Goal: Transaction & Acquisition: Purchase product/service

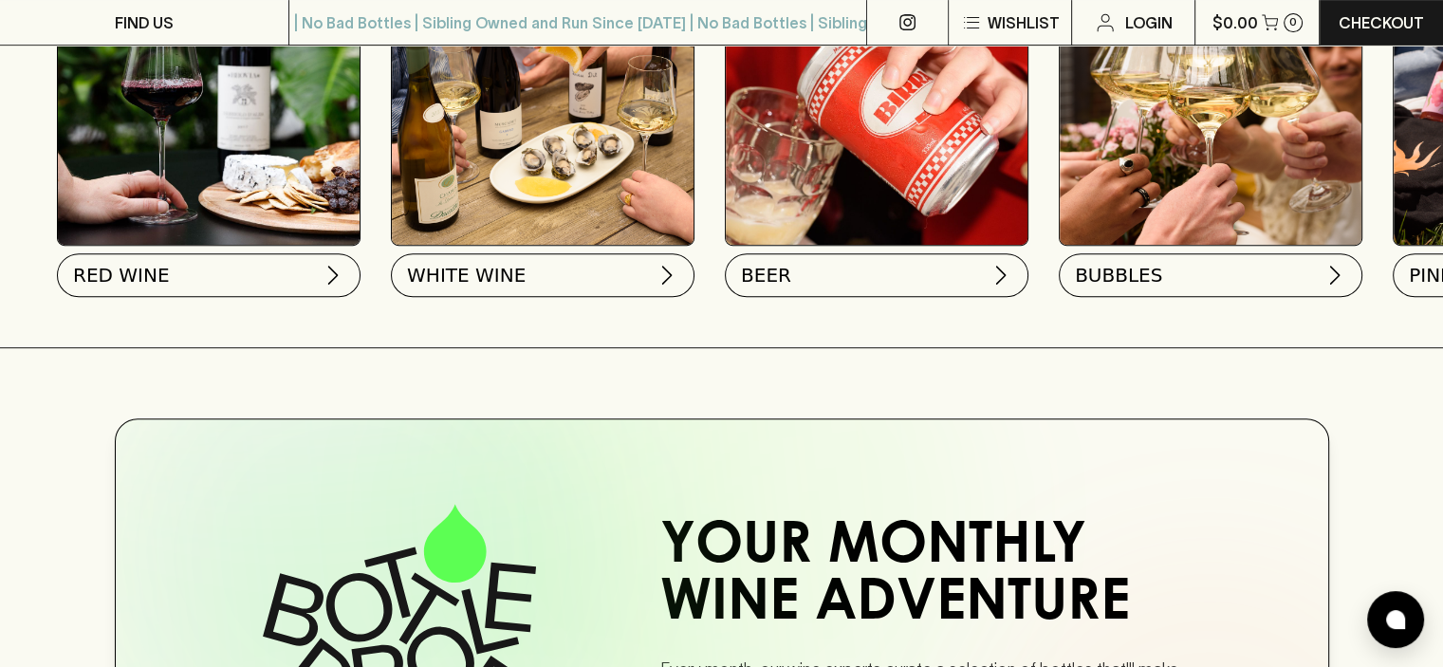
scroll to position [569, 0]
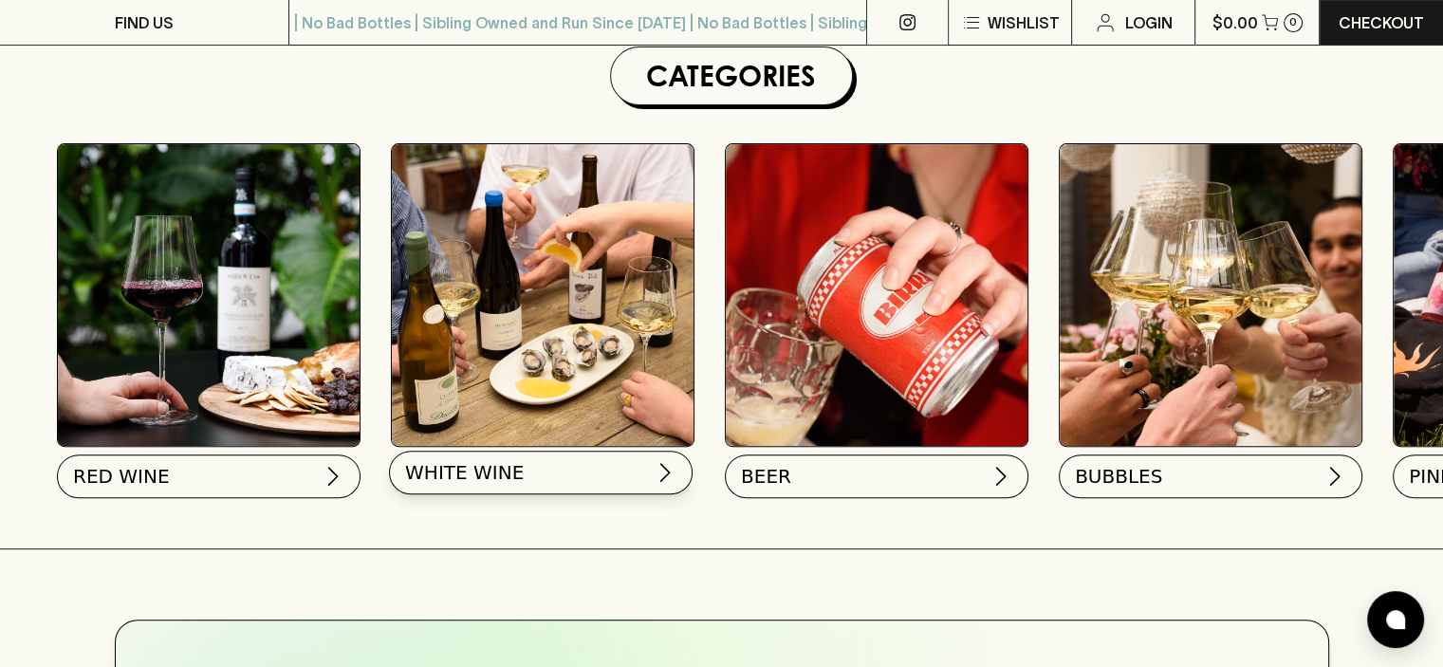
click at [666, 468] on img at bounding box center [665, 472] width 23 height 23
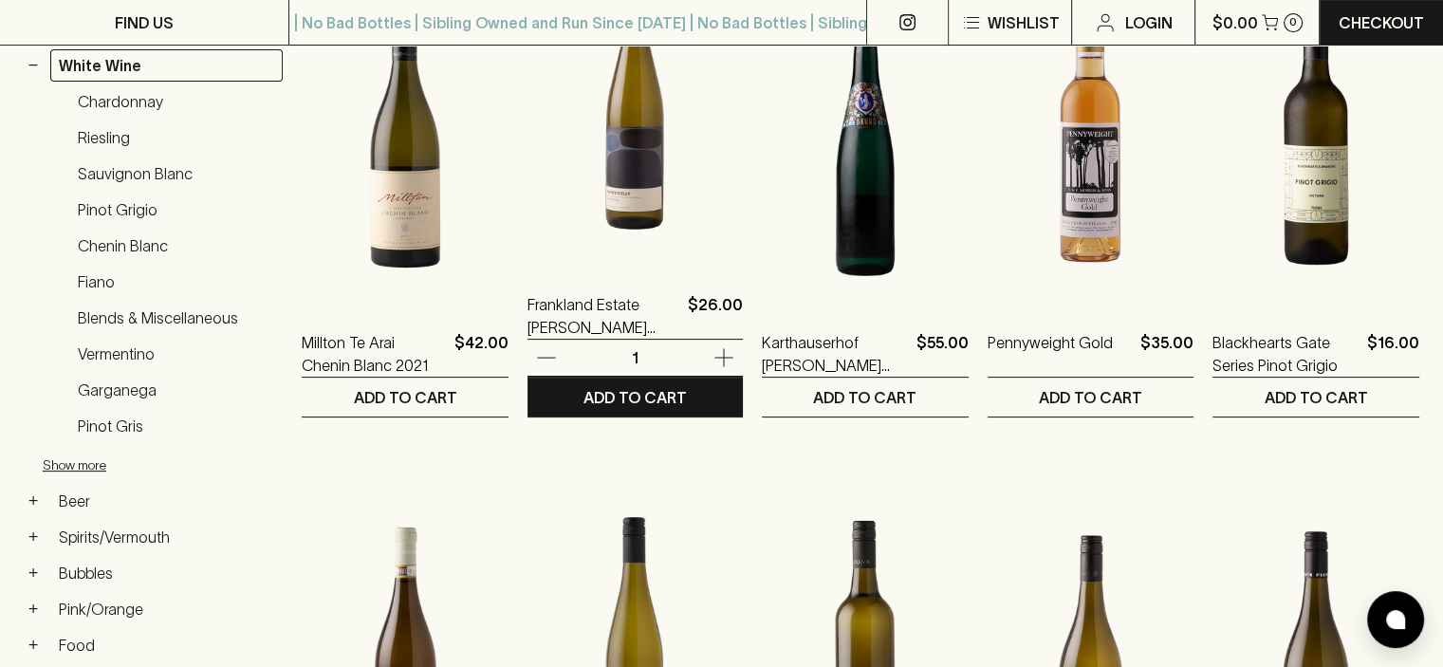
scroll to position [379, 0]
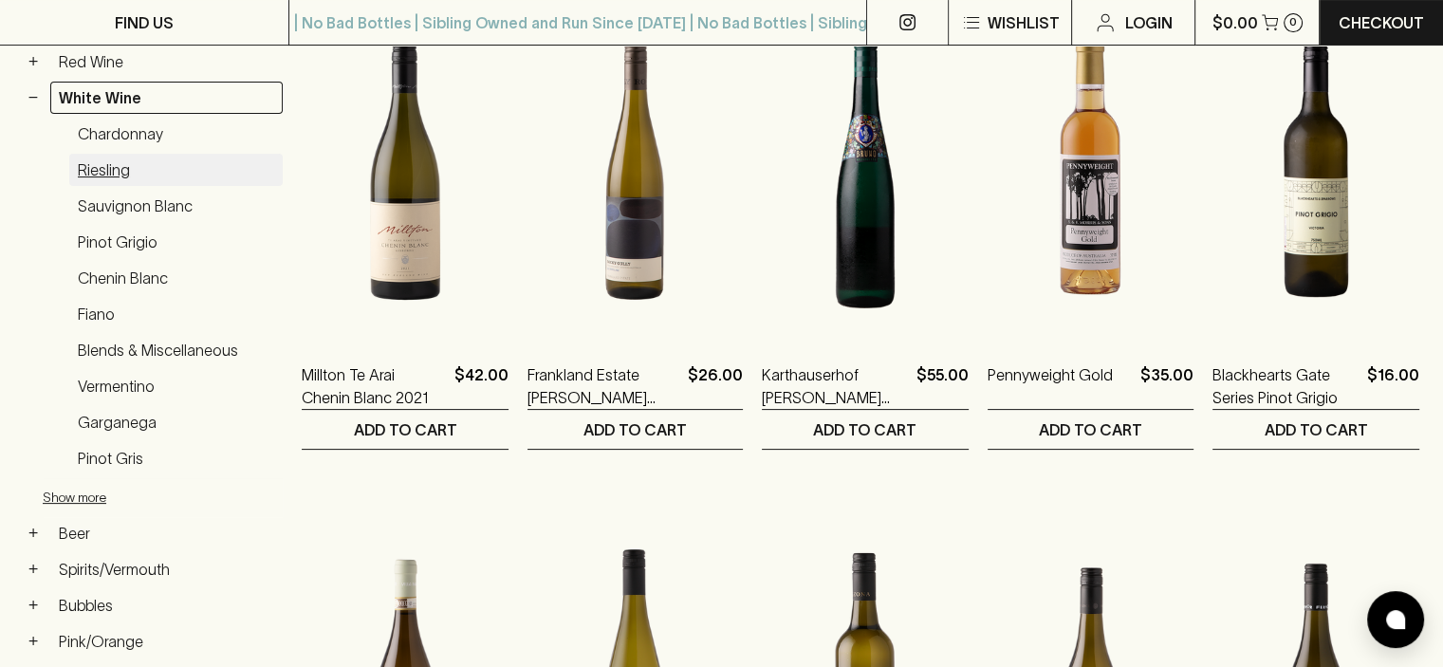
click at [121, 165] on link "Riesling" at bounding box center [175, 170] width 213 height 32
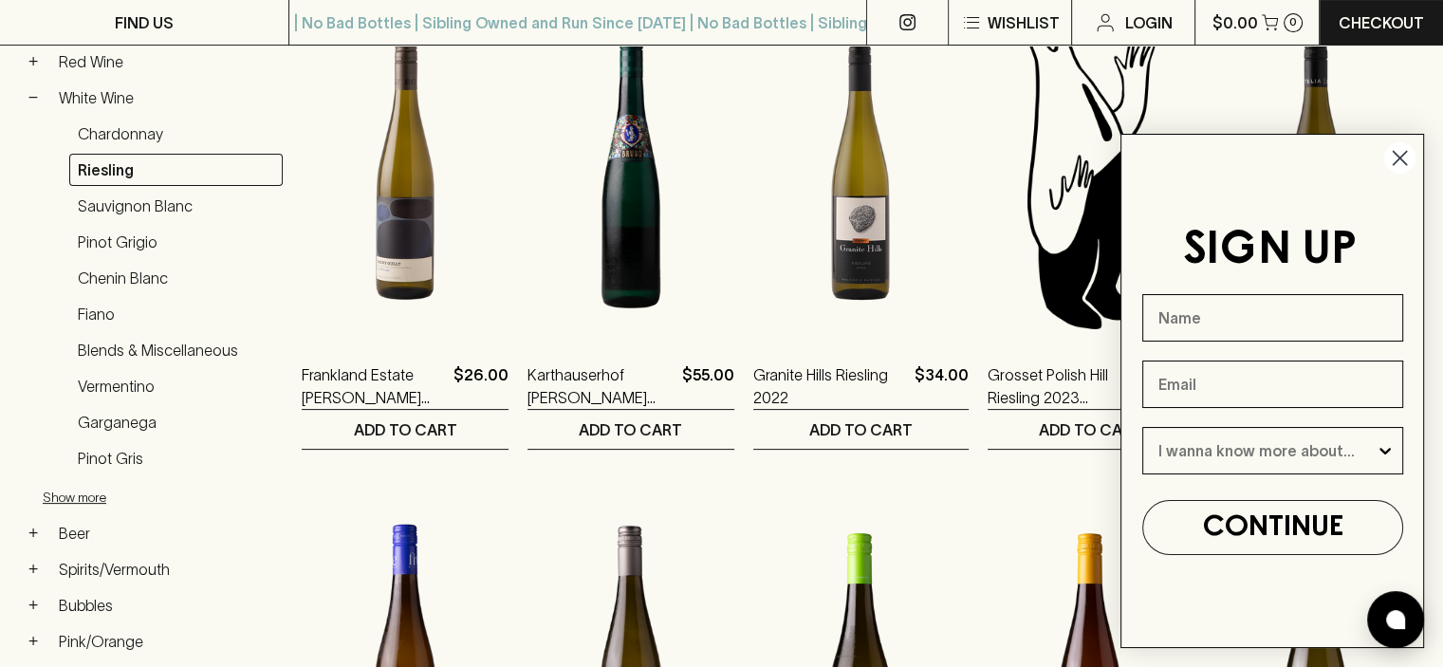
click at [1397, 163] on circle "Close dialog" at bounding box center [1399, 157] width 31 height 31
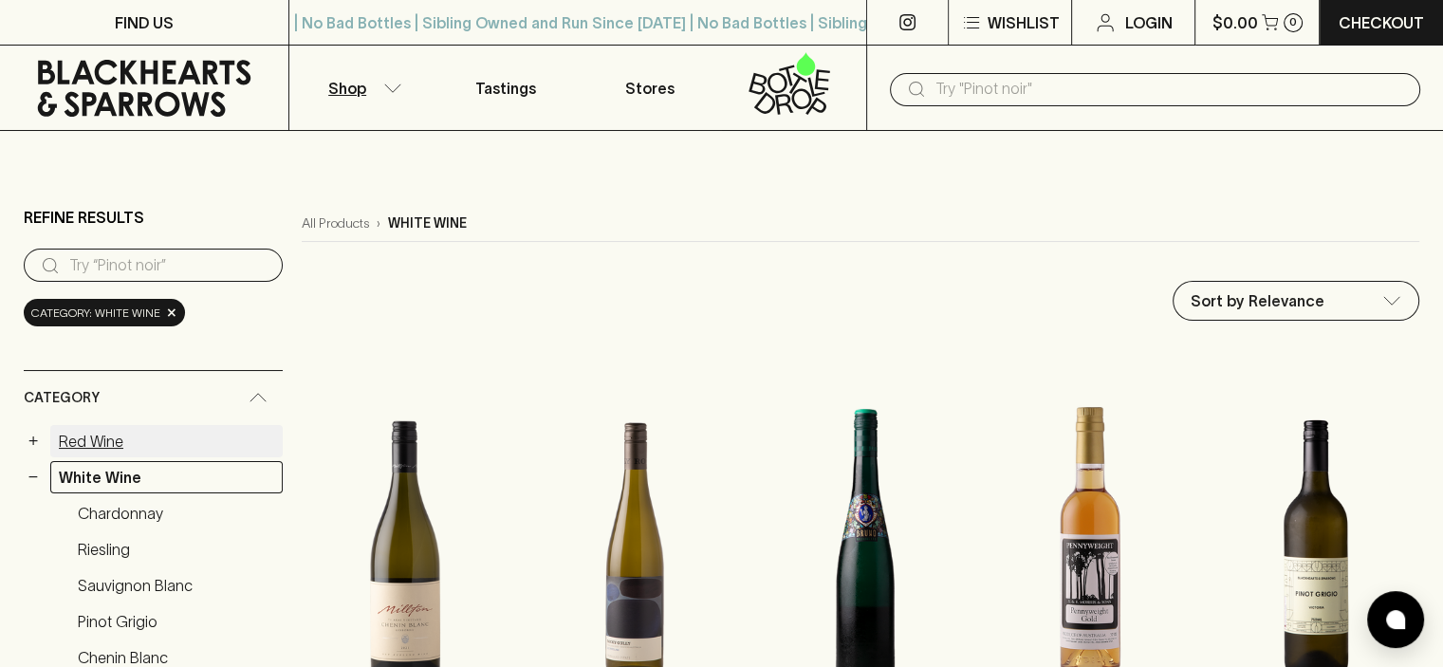
click at [103, 441] on link "Red Wine" at bounding box center [166, 441] width 232 height 32
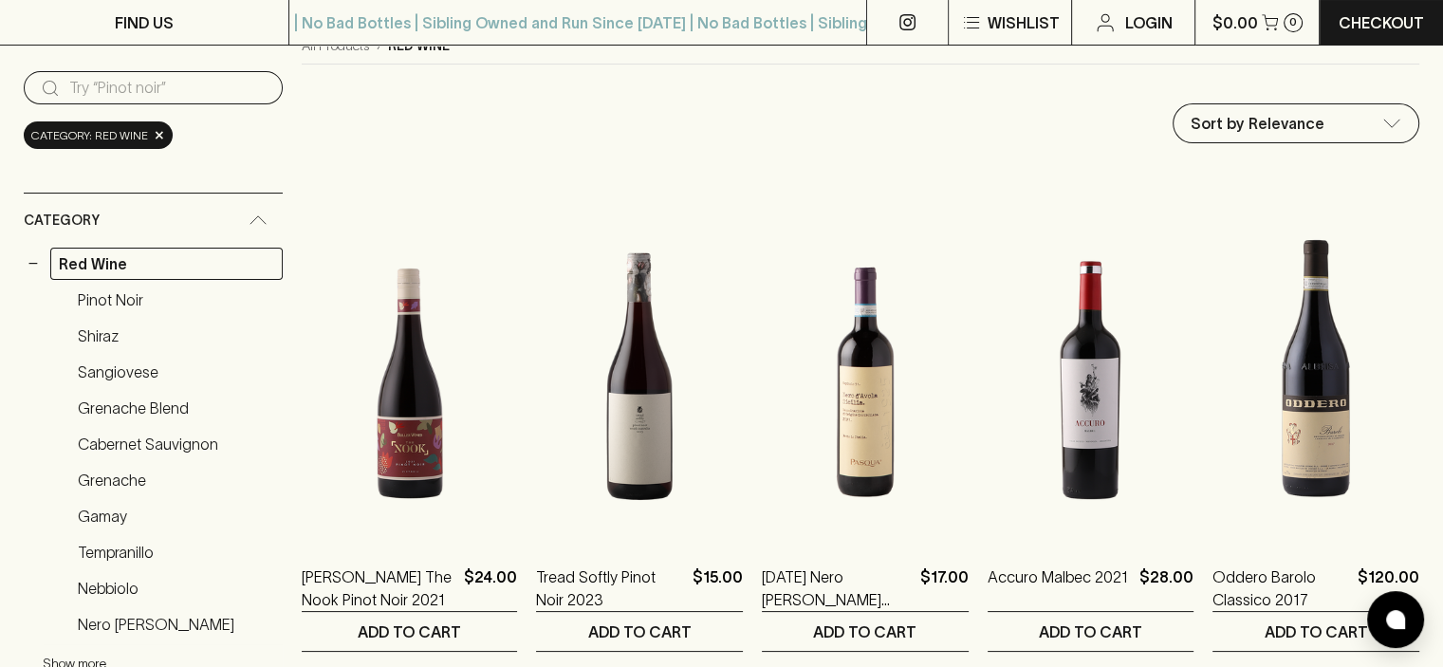
scroll to position [190, 0]
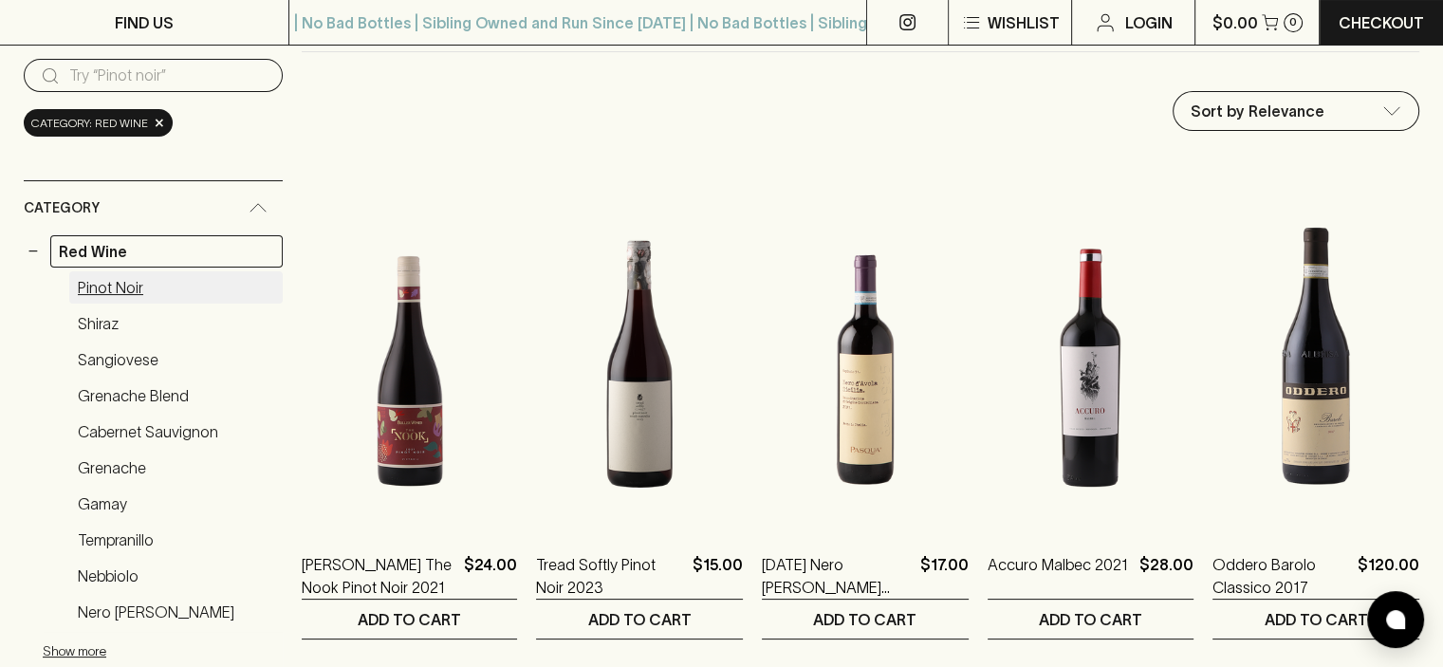
click at [125, 284] on link "Pinot Noir" at bounding box center [175, 287] width 213 height 32
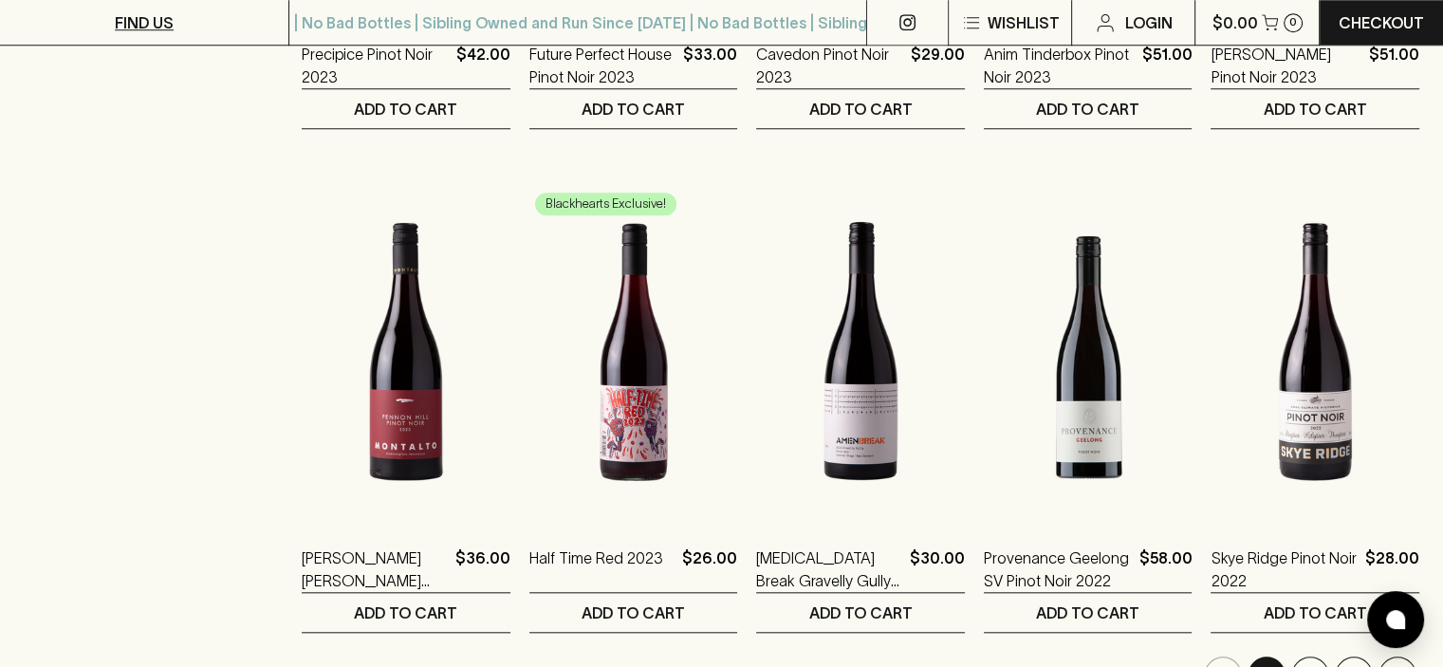
scroll to position [1708, 0]
